Goal: Use online tool/utility: Utilize a website feature to perform a specific function

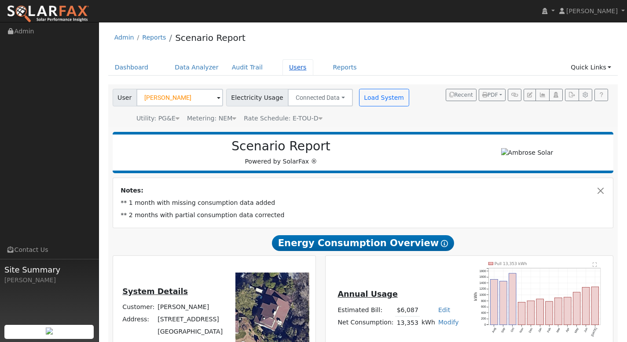
click at [287, 67] on link "Users" at bounding box center [298, 67] width 31 height 16
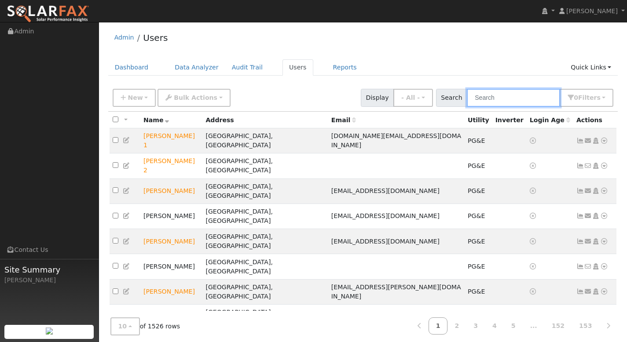
click at [498, 101] on input "text" at bounding box center [513, 98] width 93 height 18
paste input "[PERSON_NAME]"
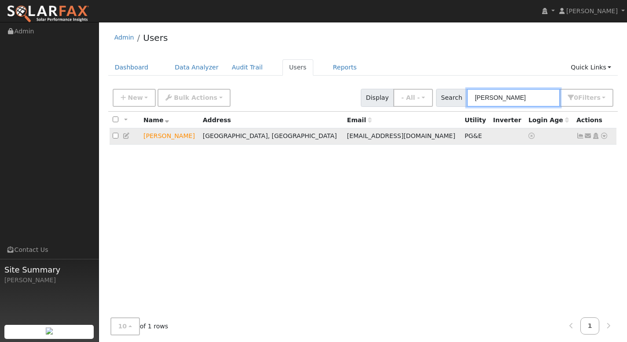
type input "[PERSON_NAME]"
click at [604, 137] on icon at bounding box center [604, 136] width 8 height 6
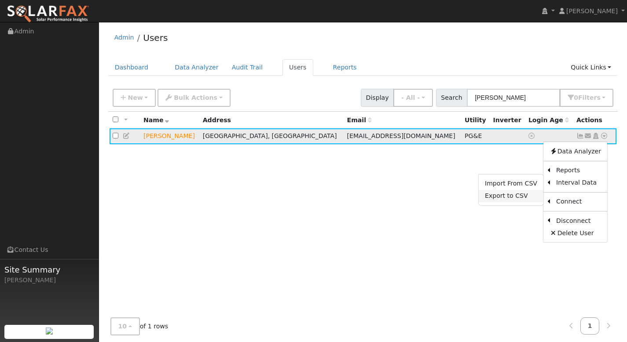
click at [533, 196] on link "Export to CSV" at bounding box center [511, 196] width 65 height 12
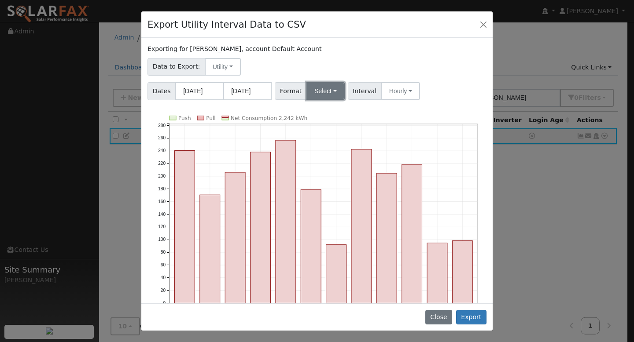
click at [326, 97] on button "Select" at bounding box center [325, 91] width 38 height 18
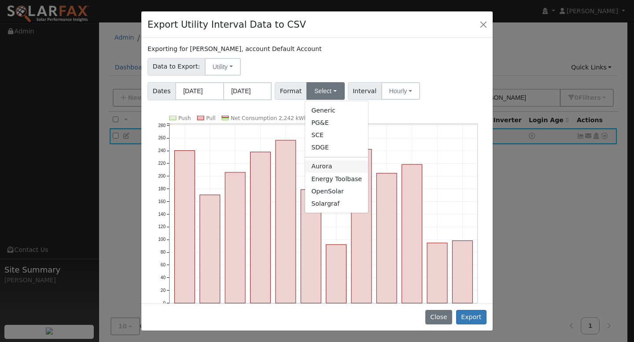
click at [324, 169] on link "Aurora" at bounding box center [336, 167] width 63 height 12
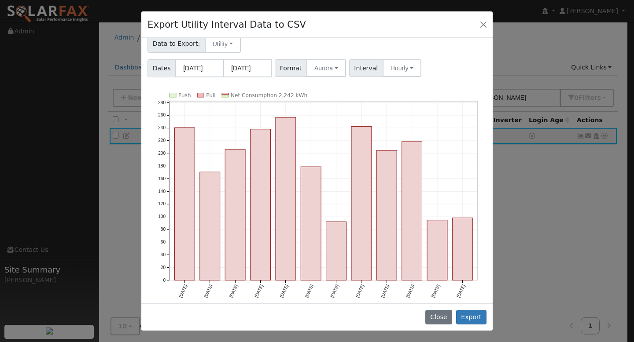
scroll to position [27, 0]
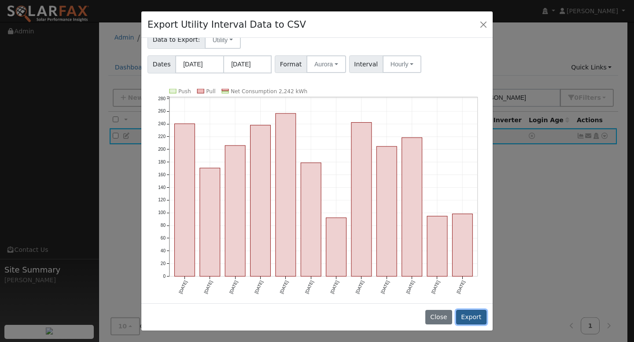
click at [474, 312] on button "Export" at bounding box center [471, 317] width 30 height 15
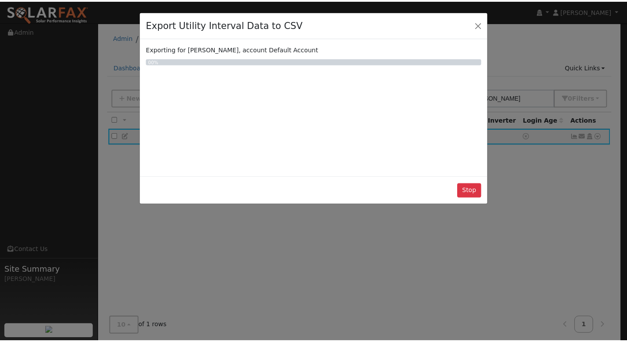
scroll to position [0, 0]
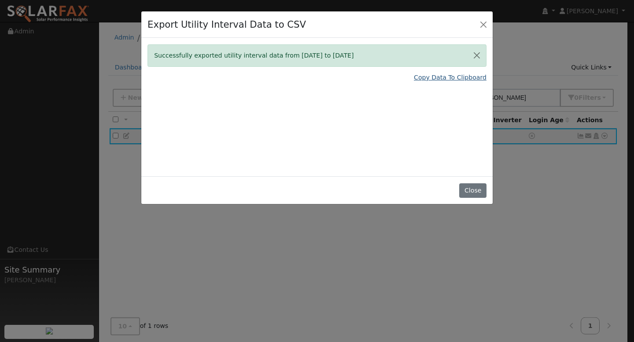
click at [452, 77] on link "Copy Data To Clipboard" at bounding box center [450, 77] width 73 height 9
click at [482, 26] on button "Close" at bounding box center [483, 24] width 12 height 12
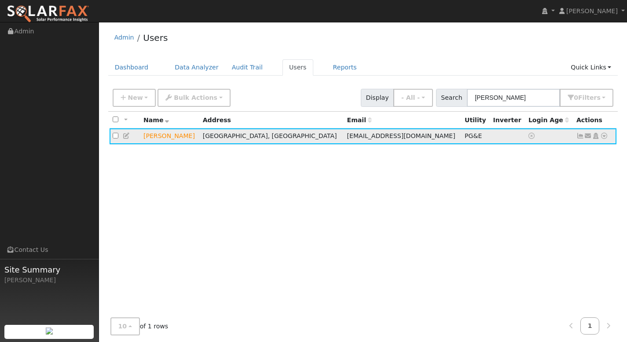
click at [604, 138] on icon at bounding box center [604, 136] width 8 height 6
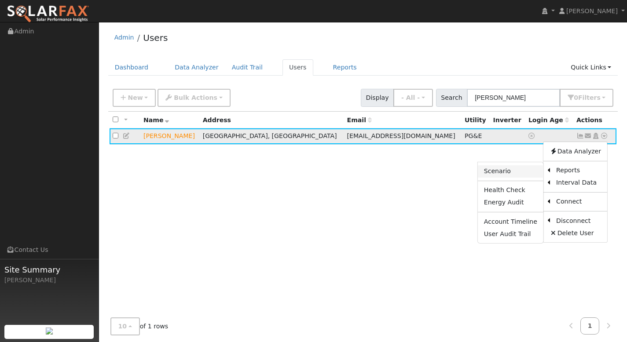
click at [505, 167] on link "Scenario" at bounding box center [511, 171] width 66 height 12
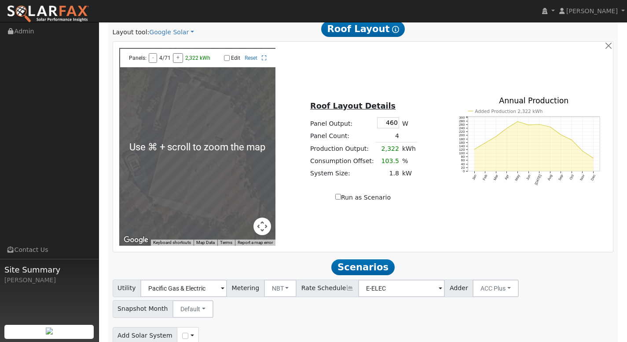
scroll to position [420, 0]
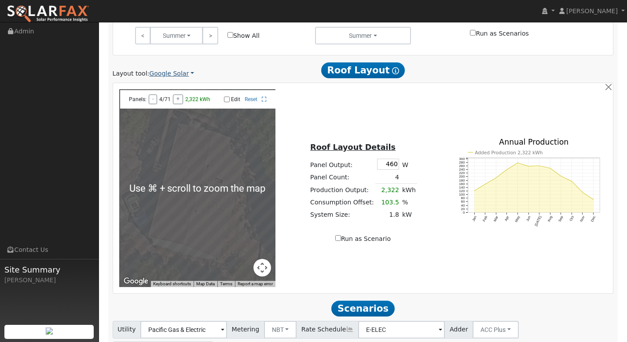
click at [160, 74] on link "Google Solar" at bounding box center [171, 73] width 45 height 9
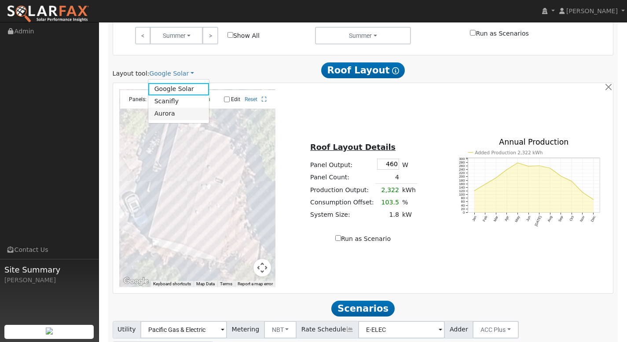
click at [168, 116] on link "Aurora" at bounding box center [178, 114] width 61 height 12
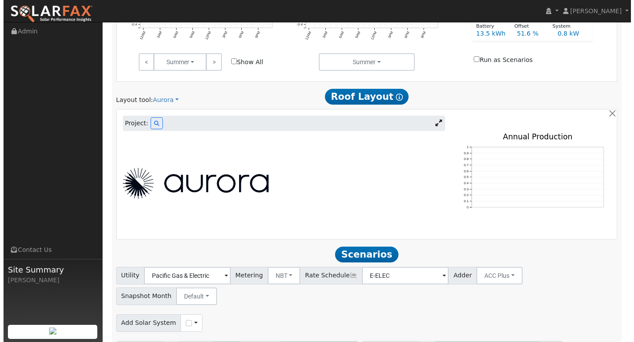
scroll to position [399, 0]
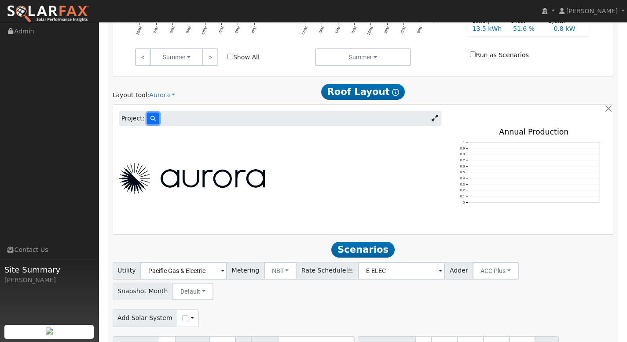
click at [150, 119] on icon at bounding box center [152, 118] width 5 height 5
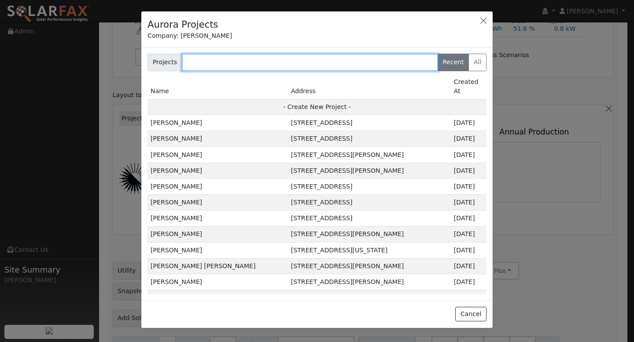
paste input "0.71 0.44 0.27 0.27 0.26 0.26 0.32 0.31 0.37 0.47 0.43 0.34 0.33 0.36 0.5 0.46 …"
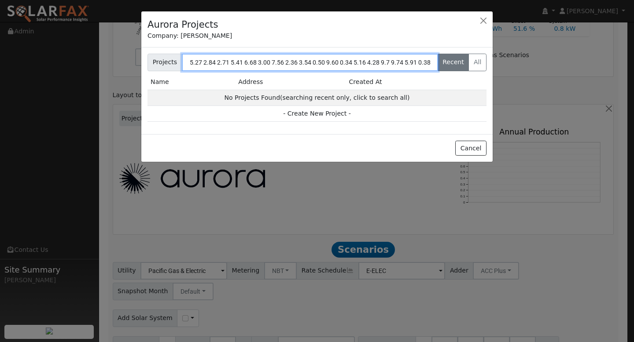
scroll to position [0, 117460]
type input "0.71 0.44 0.27 0.27 0.26 0.26 0.32 0.31 0.37 0.47 0.43 0.34 0.33 0.36 0.5 0.46 …"
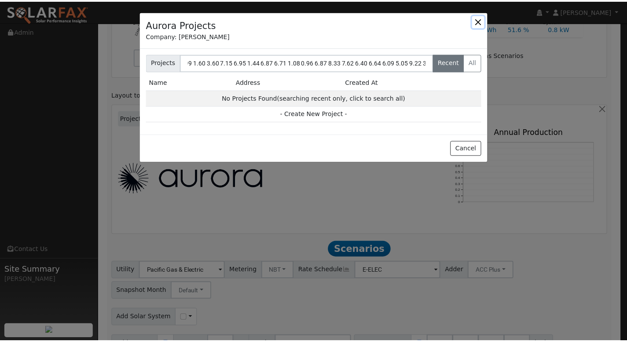
scroll to position [0, 0]
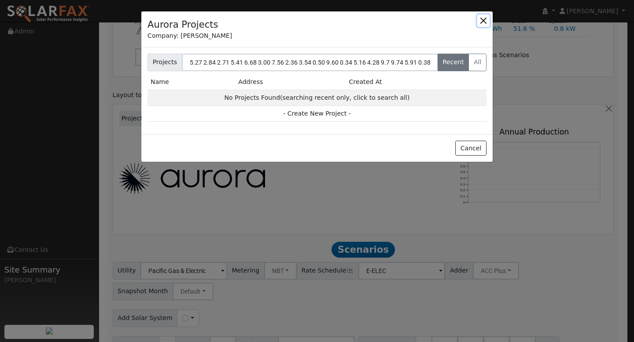
click at [487, 21] on button "button" at bounding box center [483, 21] width 12 height 12
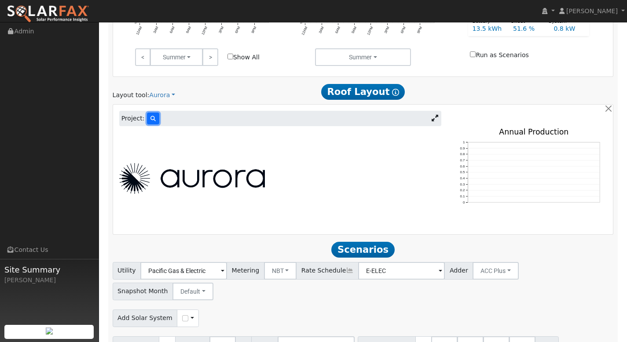
click at [153, 120] on icon at bounding box center [152, 118] width 5 height 5
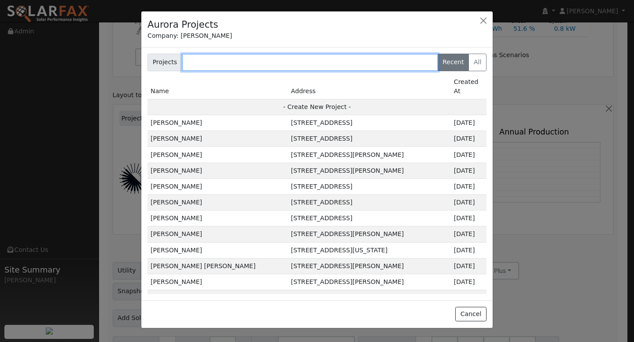
paste input "[PERSON_NAME]"
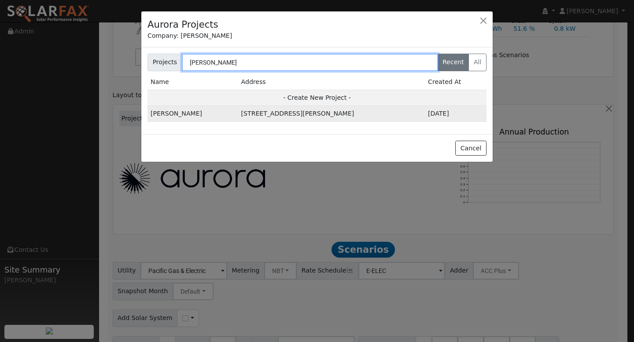
type input "[PERSON_NAME]"
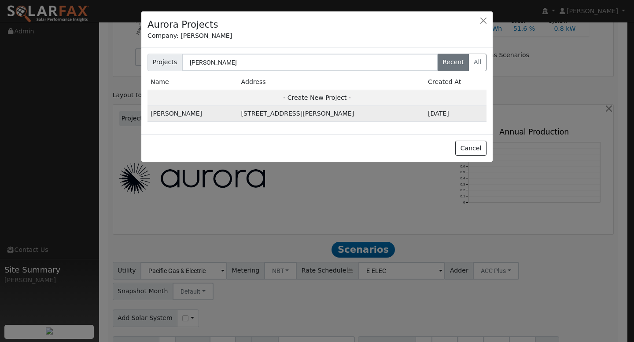
click at [173, 113] on td "[PERSON_NAME]" at bounding box center [192, 114] width 91 height 16
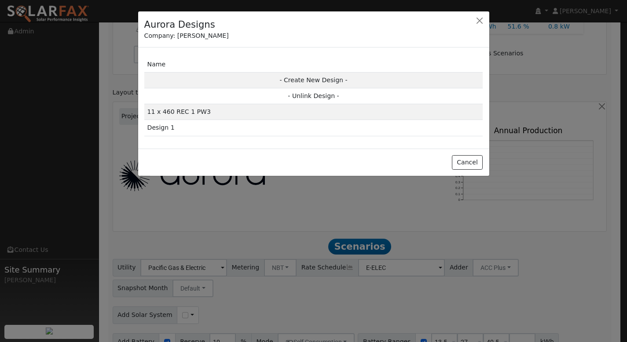
scroll to position [400, 0]
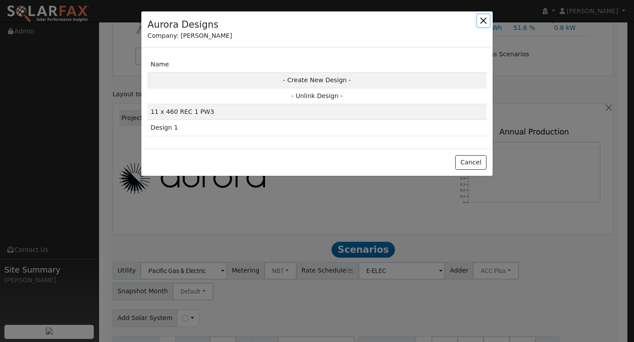
click at [482, 18] on button "button" at bounding box center [483, 21] width 12 height 12
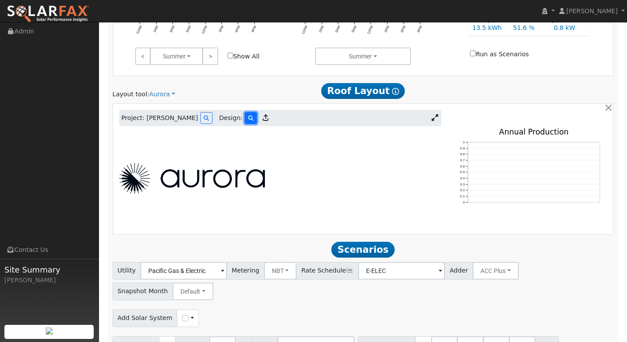
click at [245, 119] on button at bounding box center [251, 118] width 12 height 12
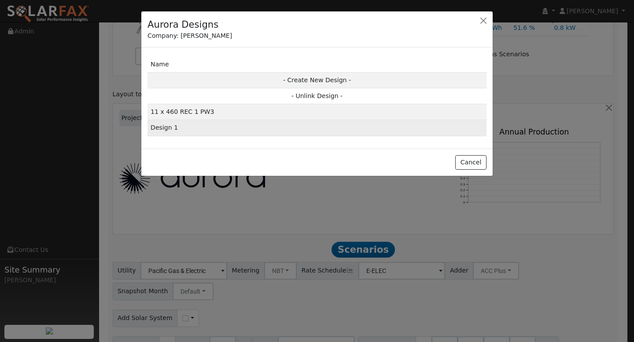
click at [188, 131] on td "Design 1" at bounding box center [316, 128] width 339 height 16
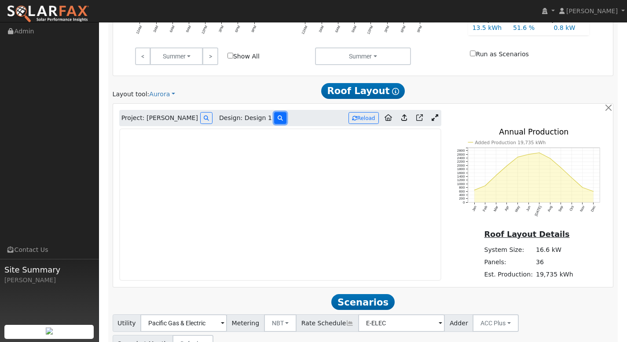
click at [274, 116] on button at bounding box center [280, 118] width 12 height 12
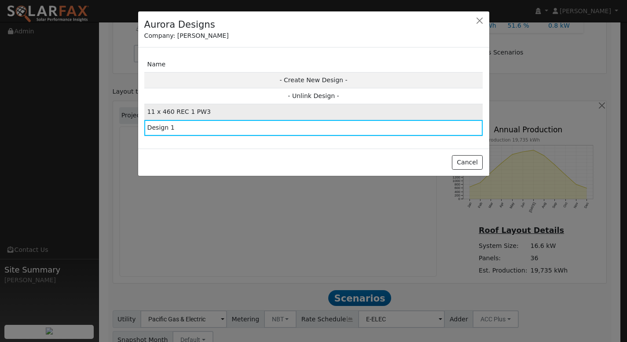
scroll to position [401, 0]
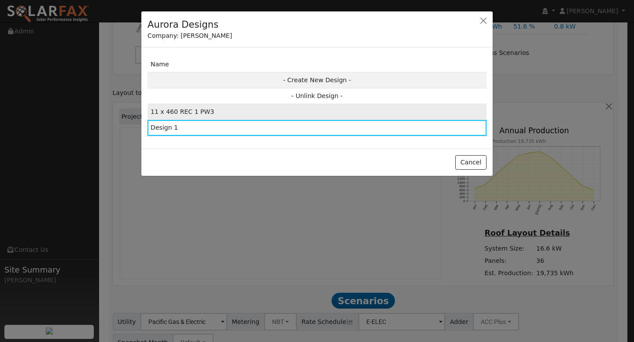
click at [183, 113] on td "11 x 460 REC 1 PW3" at bounding box center [316, 112] width 339 height 16
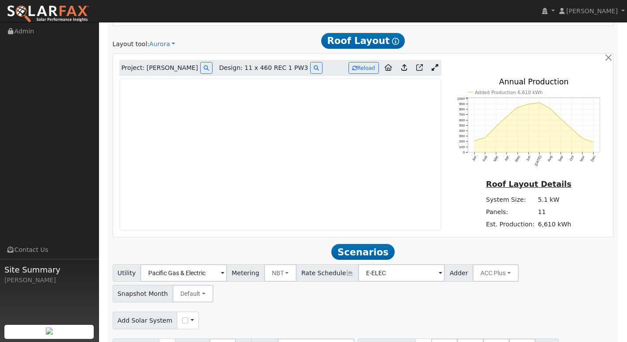
scroll to position [452, 0]
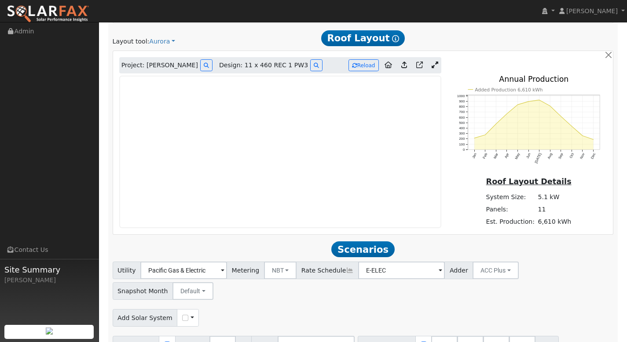
click at [504, 341] on span at bounding box center [506, 346] width 4 height 10
click at [491, 336] on input "40.5" at bounding box center [496, 345] width 26 height 18
type input "4"
click at [177, 309] on div "Use CSV Data" at bounding box center [188, 318] width 22 height 18
click at [182, 315] on input "checkbox" at bounding box center [185, 318] width 6 height 6
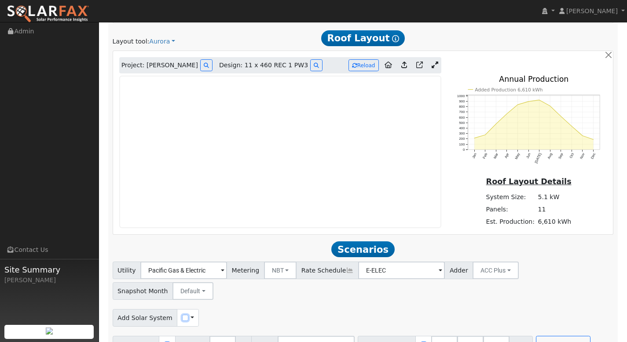
checkbox input "true"
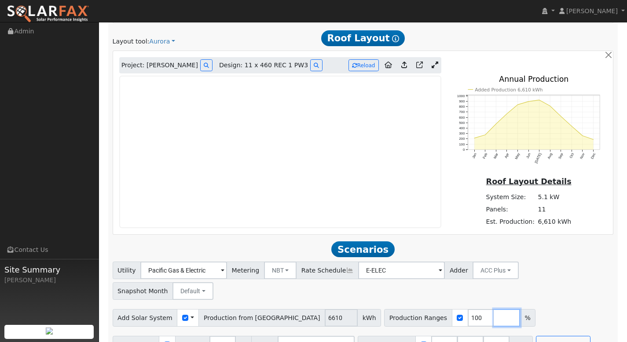
click at [494, 309] on input "number" at bounding box center [507, 318] width 26 height 18
click at [468, 309] on input "100" at bounding box center [481, 318] width 26 height 18
type input "120"
click at [494, 309] on input "number" at bounding box center [507, 318] width 26 height 18
type input "140"
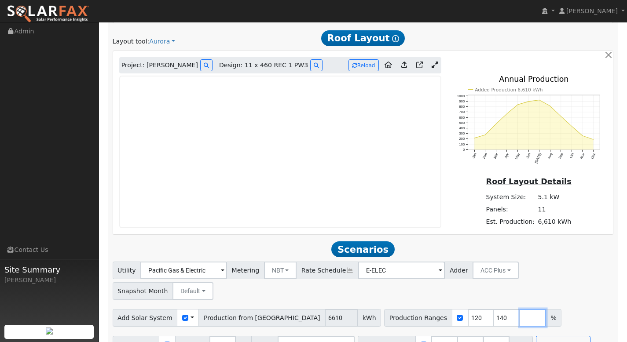
click at [520, 309] on input "number" at bounding box center [533, 318] width 26 height 18
type input "160"
click at [546, 309] on input "number" at bounding box center [559, 318] width 26 height 18
type input "180"
click at [572, 309] on input "number" at bounding box center [585, 318] width 26 height 18
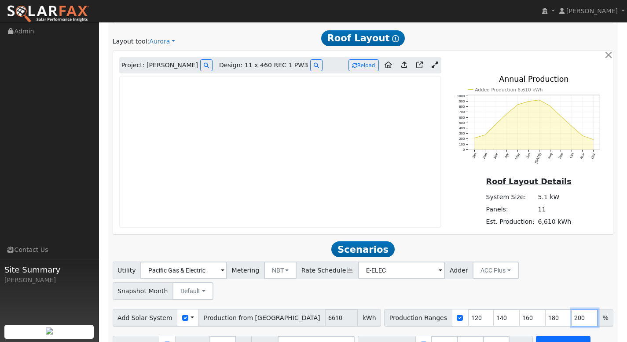
type input "200"
click at [551, 336] on button "Run Scenarios" at bounding box center [563, 345] width 54 height 18
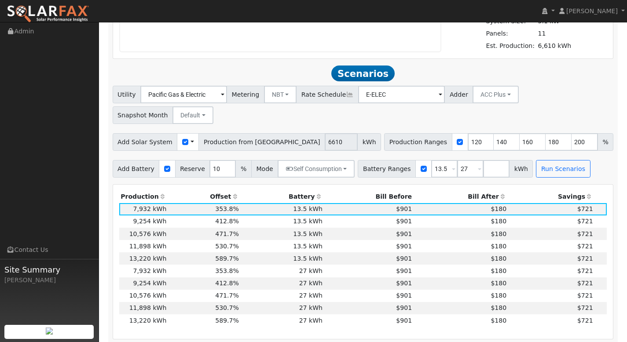
scroll to position [668, 0]
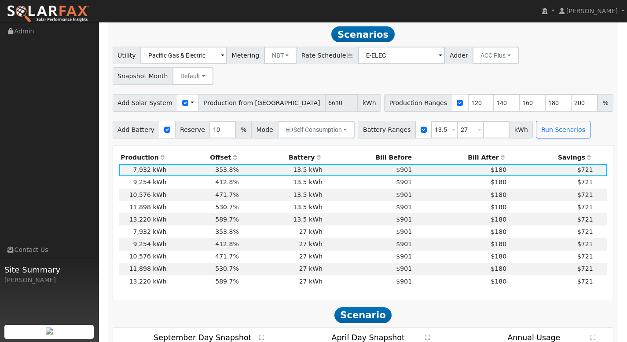
click at [488, 152] on th "Bill After" at bounding box center [461, 158] width 95 height 12
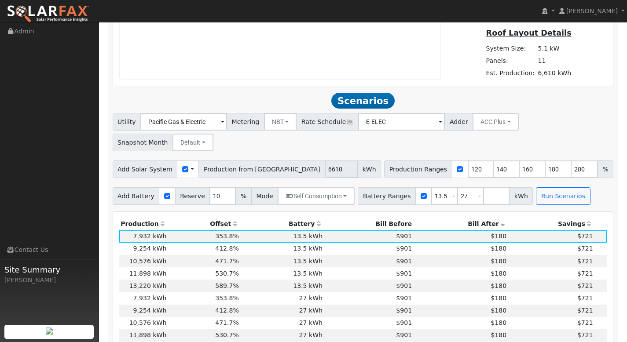
scroll to position [599, 0]
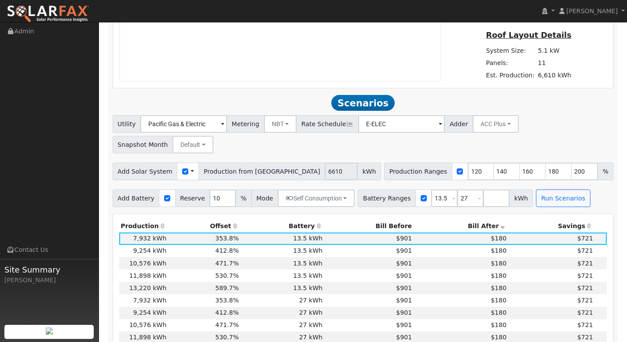
drag, startPoint x: 470, startPoint y: 66, endPoint x: 468, endPoint y: 99, distance: 32.6
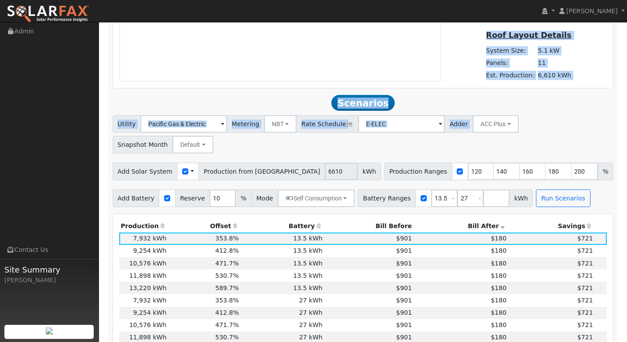
drag, startPoint x: 477, startPoint y: 74, endPoint x: 478, endPoint y: 112, distance: 37.9
click at [478, 112] on div "Scenario Report Powered by SolarFax ® Energy Consumption Overview Show Help Thi…" at bounding box center [363, 211] width 510 height 1365
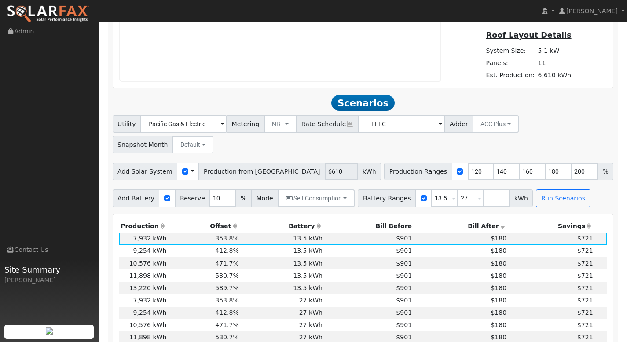
click at [473, 90] on div "Scenario Report Powered by SolarFax ® Energy Consumption Overview Show Help Thi…" at bounding box center [363, 211] width 510 height 1365
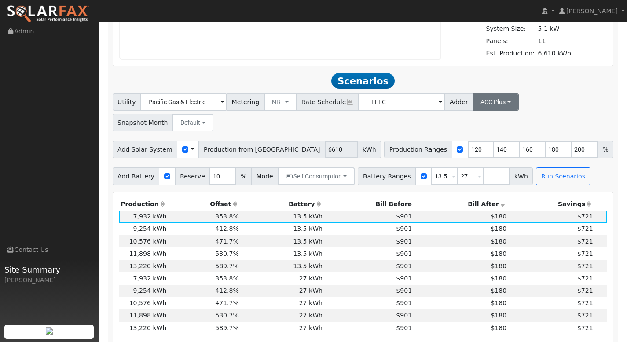
scroll to position [580, 0]
